Goal: Task Accomplishment & Management: Manage account settings

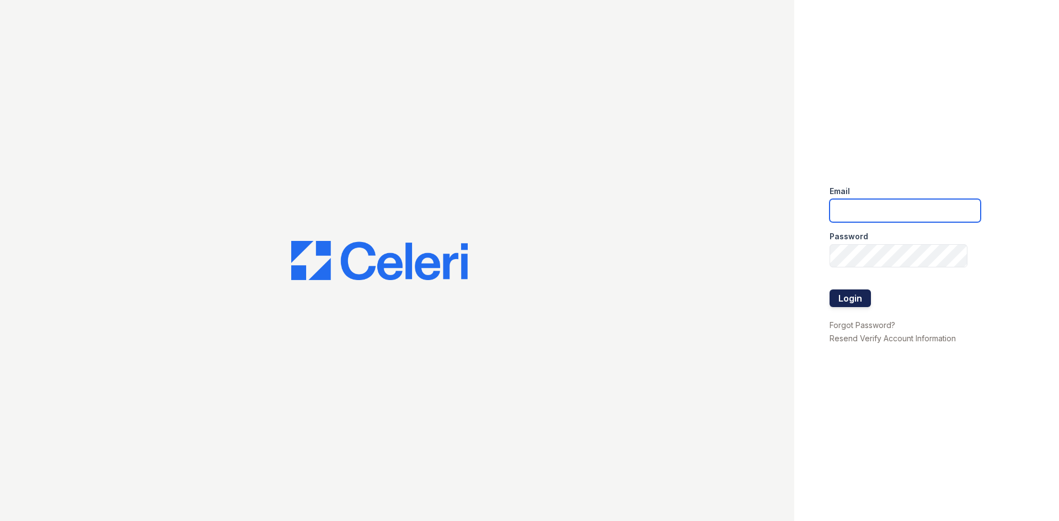
type input "huxley.pm@cafmanagement.com"
click at [870, 300] on button "Login" at bounding box center [850, 299] width 41 height 18
